Goal: Information Seeking & Learning: Learn about a topic

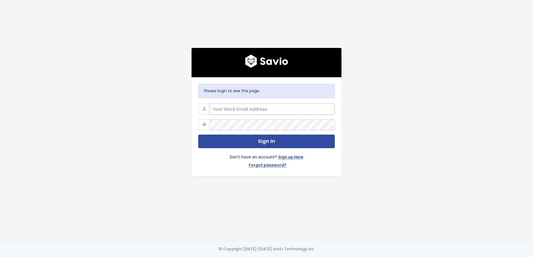
click at [257, 112] on input "email" at bounding box center [271, 109] width 125 height 11
type input "camila@tai-software.com"
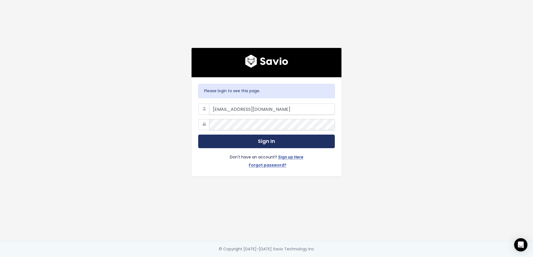
click at [250, 140] on button "Sign In" at bounding box center [266, 142] width 136 height 14
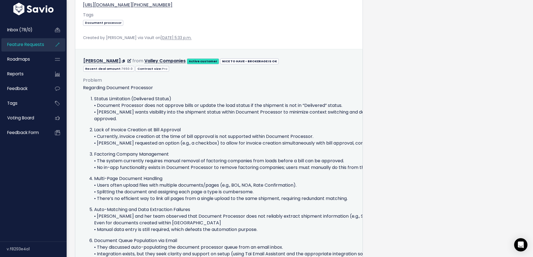
scroll to position [892, 0]
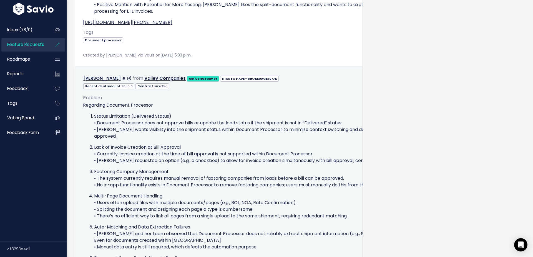
click at [297, 97] on div "Problem Regarding Document Processor Status Limitation (Delivered Status) • Doc…" at bounding box center [259, 226] width 352 height 265
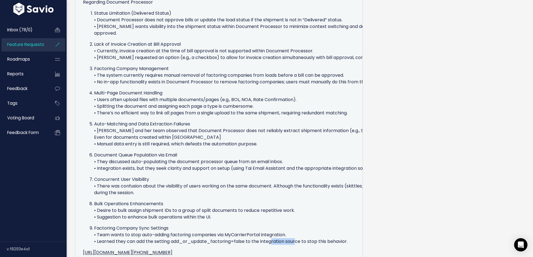
scroll to position [888, 0]
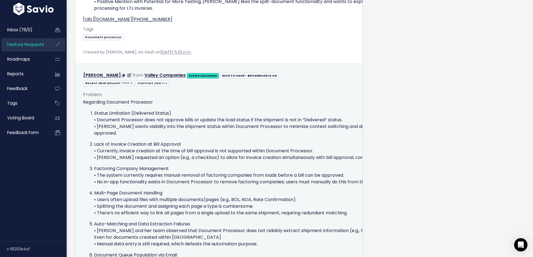
click at [158, 114] on p "Status Limitation (Delivered Status) • Document Processor does not approve bill…" at bounding box center [264, 123] width 341 height 27
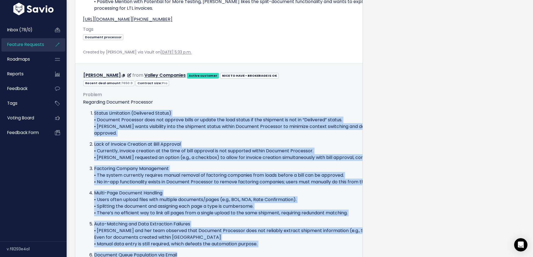
drag, startPoint x: 87, startPoint y: 111, endPoint x: 209, endPoint y: 230, distance: 170.1
click at [208, 243] on ol "Status Limitation (Delivered Status) • Document Processor does not approve bill…" at bounding box center [259, 227] width 352 height 235
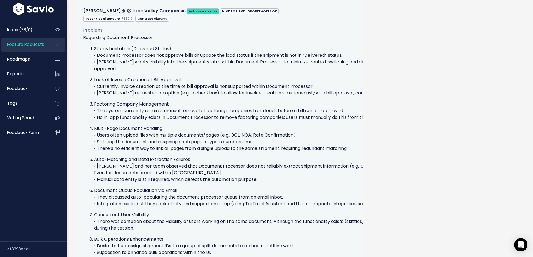
click at [297, 188] on p "Document Queue Population via Email • They discussed auto-populating the docume…" at bounding box center [264, 198] width 341 height 20
